Goal: Check status: Check status

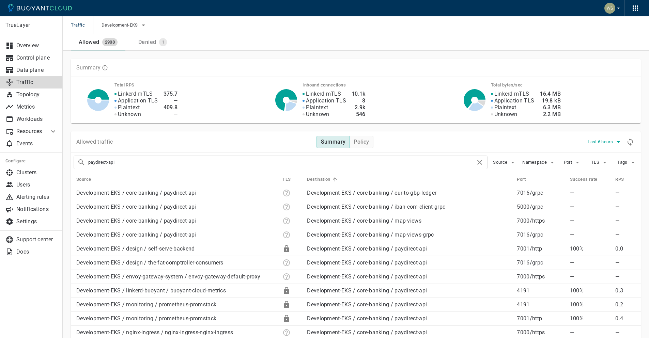
click at [607, 141] on span "Last 6 hours" at bounding box center [600, 141] width 27 height 5
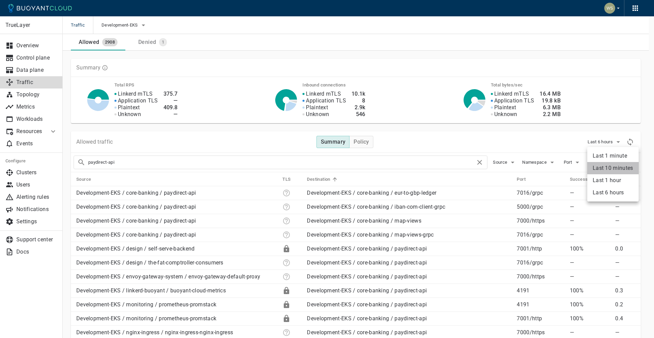
click at [603, 168] on li "Last 10 minutes" at bounding box center [612, 168] width 51 height 12
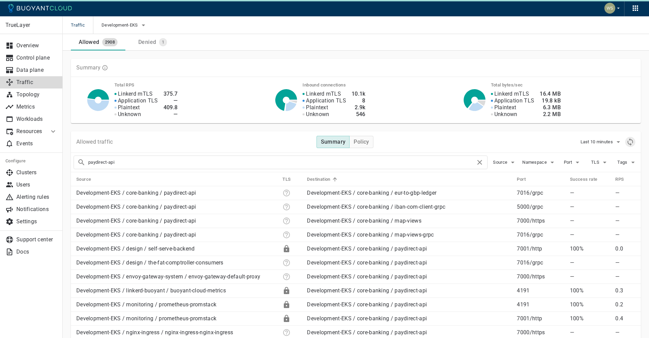
click at [630, 144] on icon "Refresh metrics" at bounding box center [629, 141] width 5 height 7
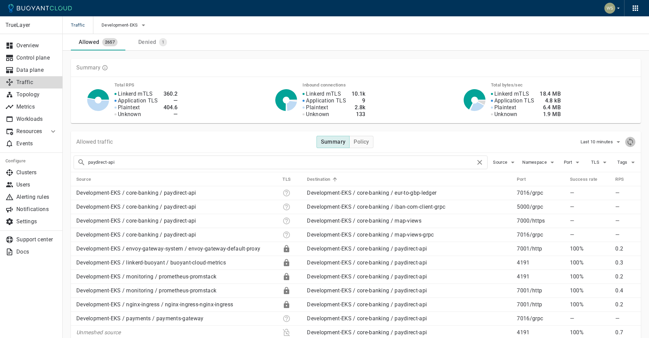
click at [630, 142] on icon "Refresh metrics" at bounding box center [630, 142] width 8 height 8
click at [127, 22] on button "Development-EKS" at bounding box center [124, 25] width 46 height 10
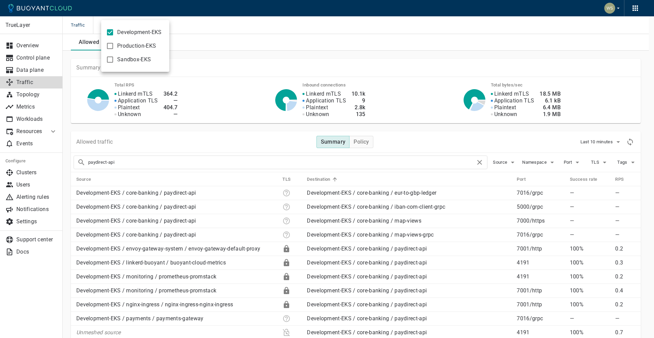
click at [111, 31] on input "Development-EKS" at bounding box center [110, 32] width 8 height 8
checkbox input "false"
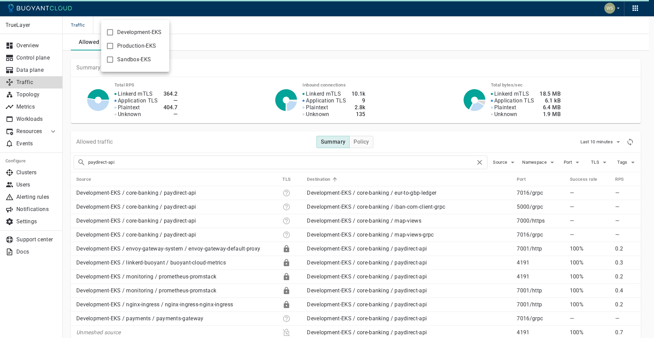
click at [238, 30] on div at bounding box center [327, 169] width 654 height 338
